Goal: Find specific page/section: Find specific page/section

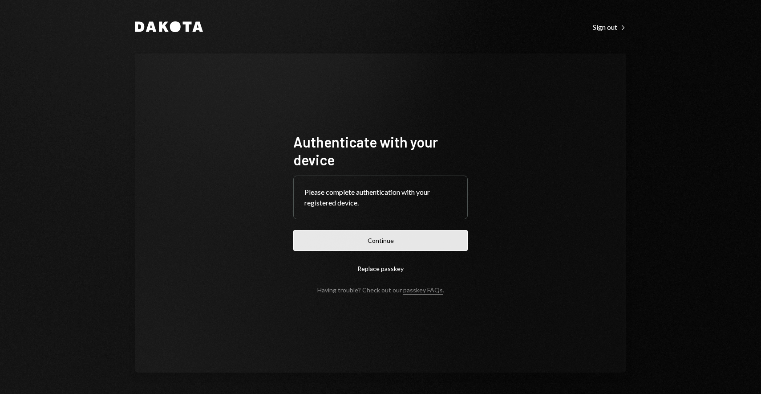
click at [395, 234] on button "Continue" at bounding box center [380, 240] width 174 height 21
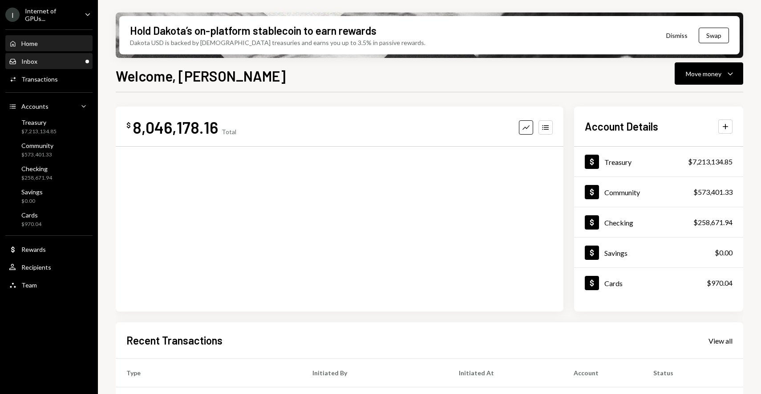
click at [41, 64] on div "Inbox Inbox" at bounding box center [49, 61] width 80 height 8
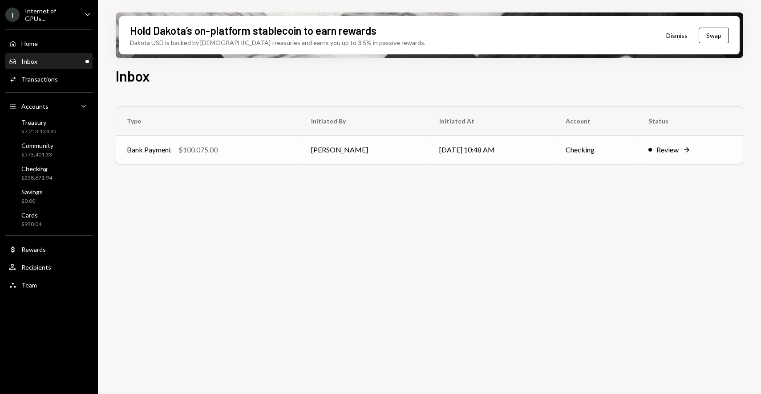
click at [250, 150] on div "Bank Payment $100,075.00" at bounding box center [208, 149] width 163 height 11
